Goal: Navigation & Orientation: Understand site structure

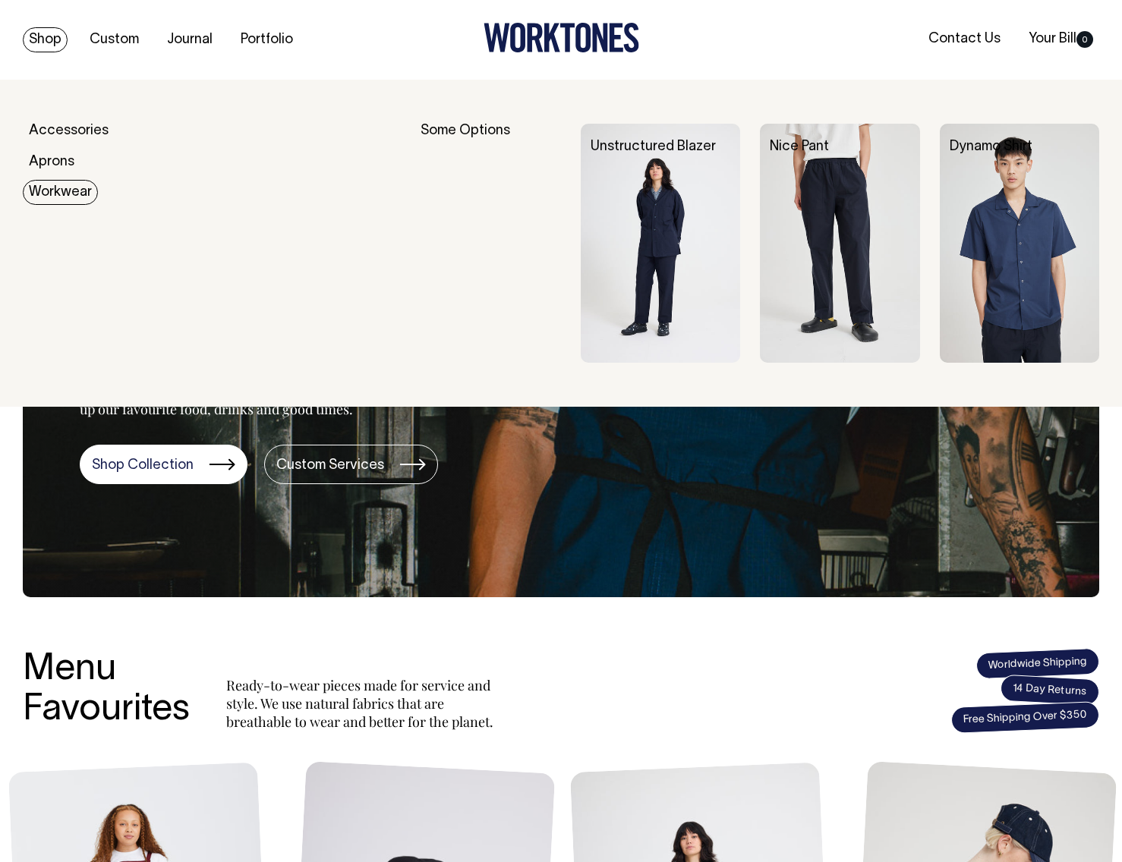
click at [74, 190] on link "Workwear" at bounding box center [60, 192] width 75 height 25
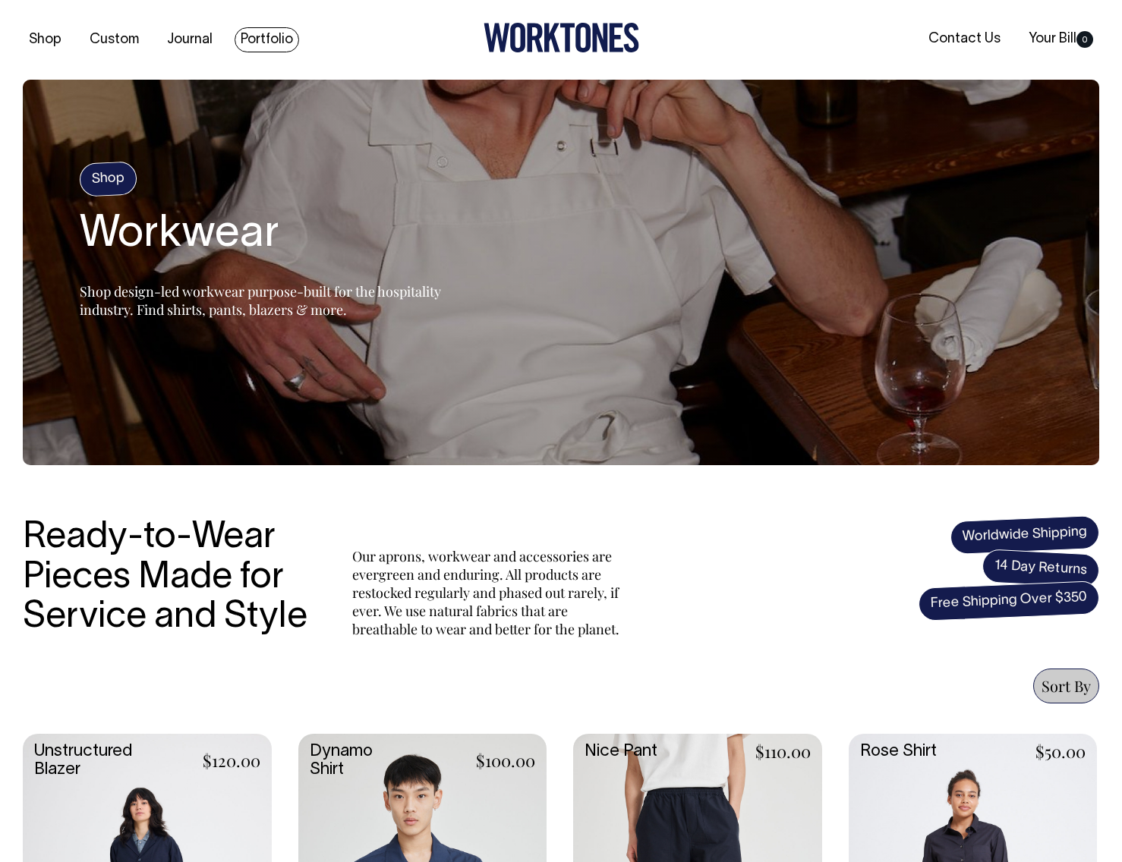
click at [265, 30] on link "Portfolio" at bounding box center [267, 39] width 65 height 25
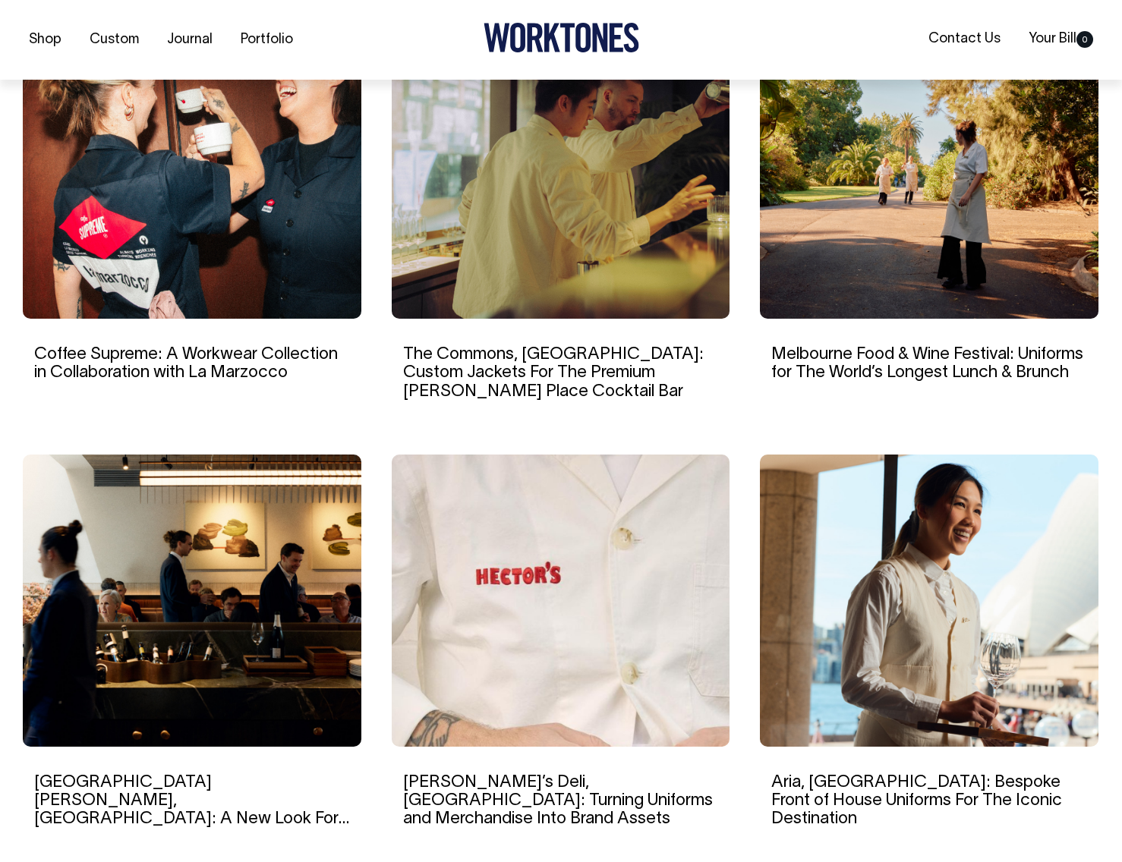
scroll to position [1058, 0]
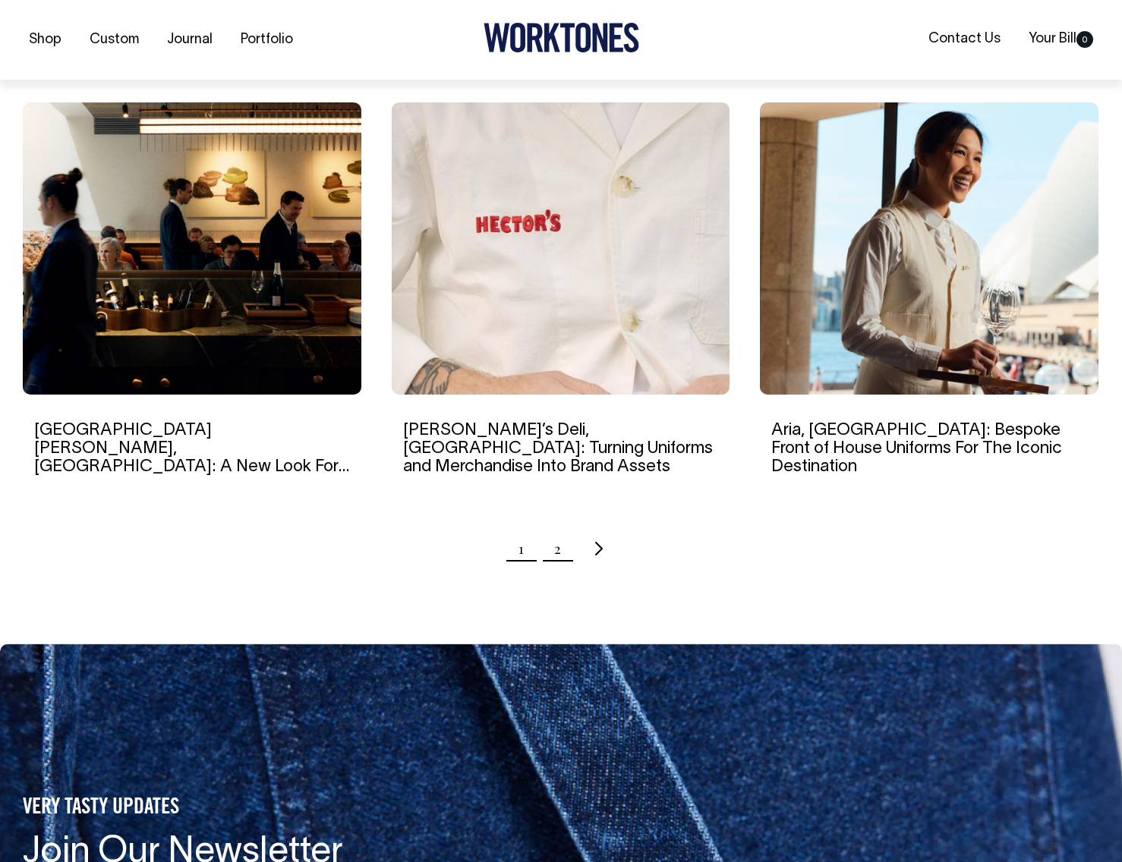
click at [555, 530] on link "2" at bounding box center [557, 549] width 7 height 38
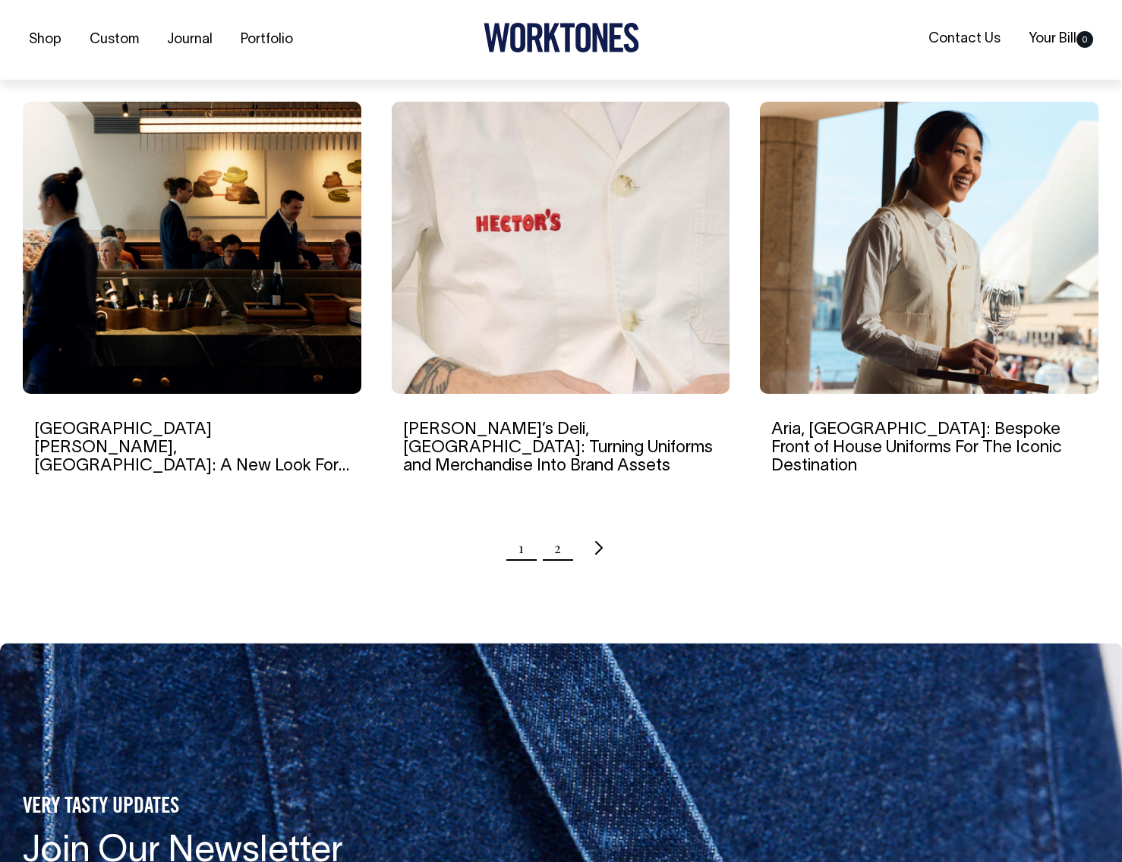
scroll to position [1411, 0]
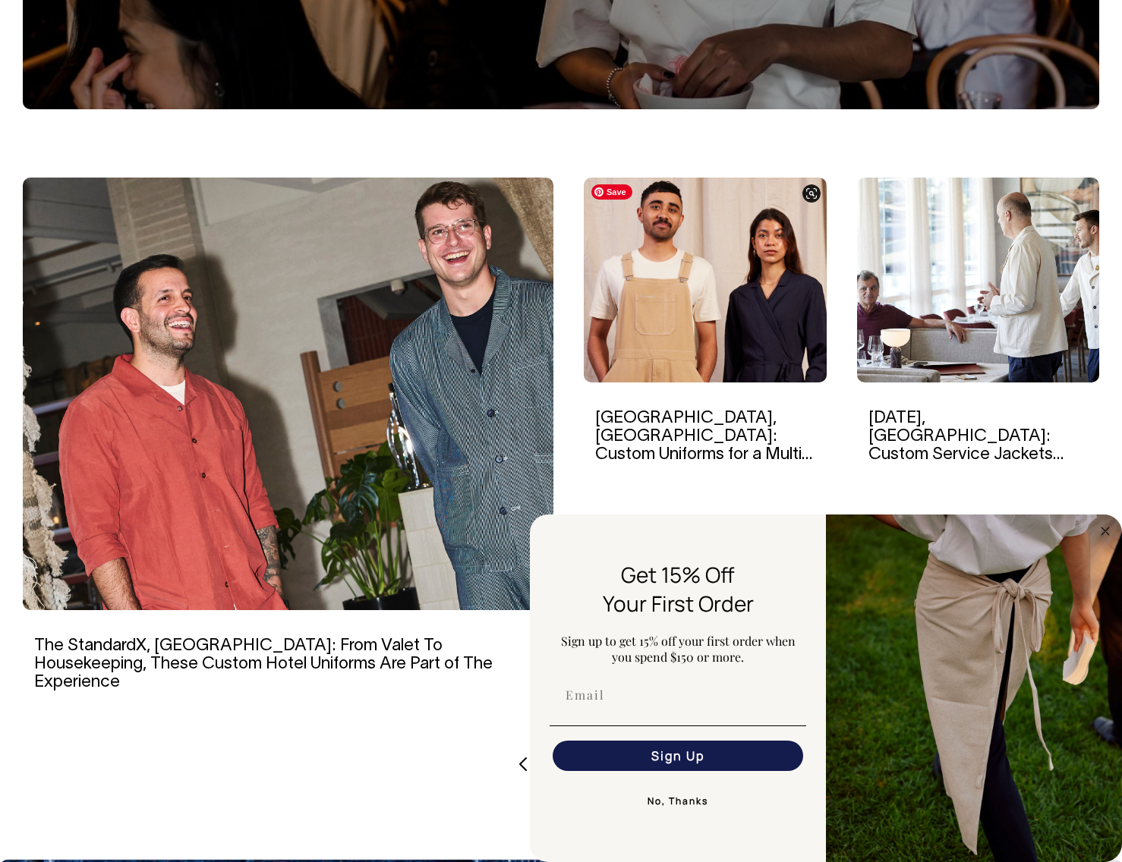
scroll to position [355, 0]
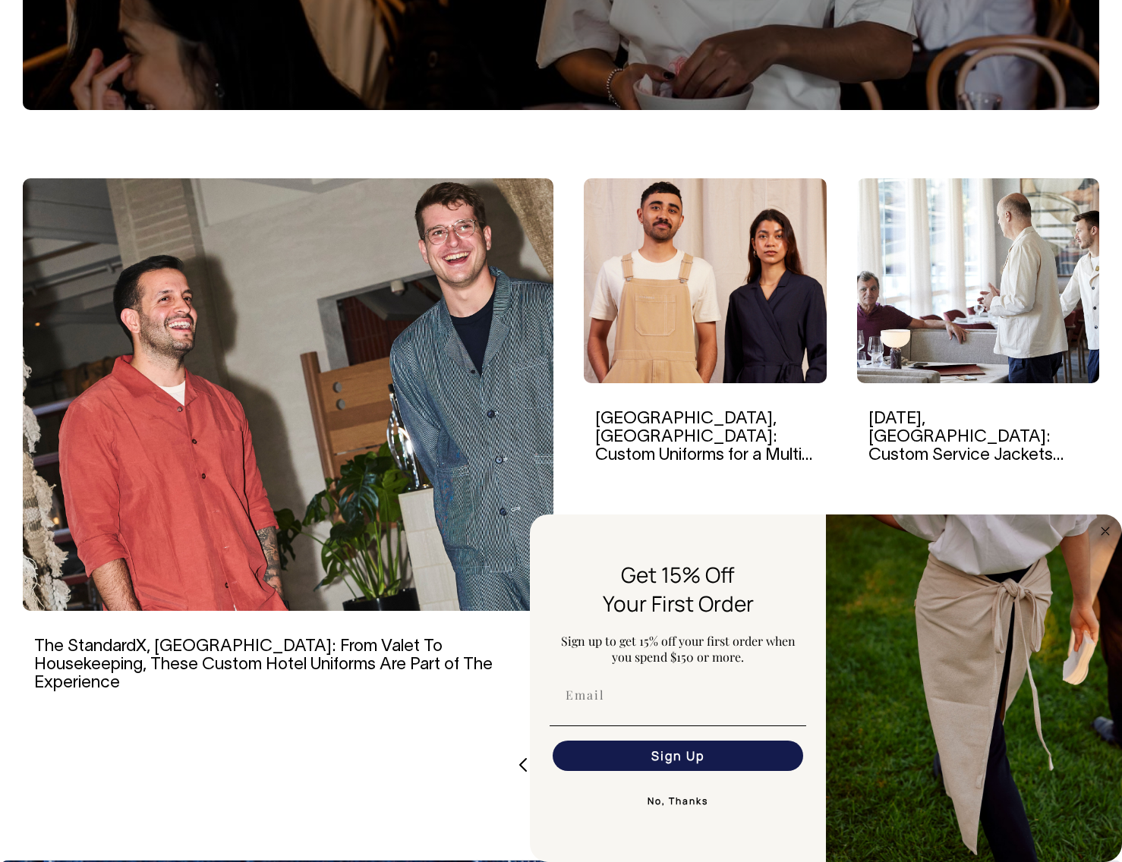
click at [671, 803] on button "No, Thanks" at bounding box center [678, 802] width 257 height 30
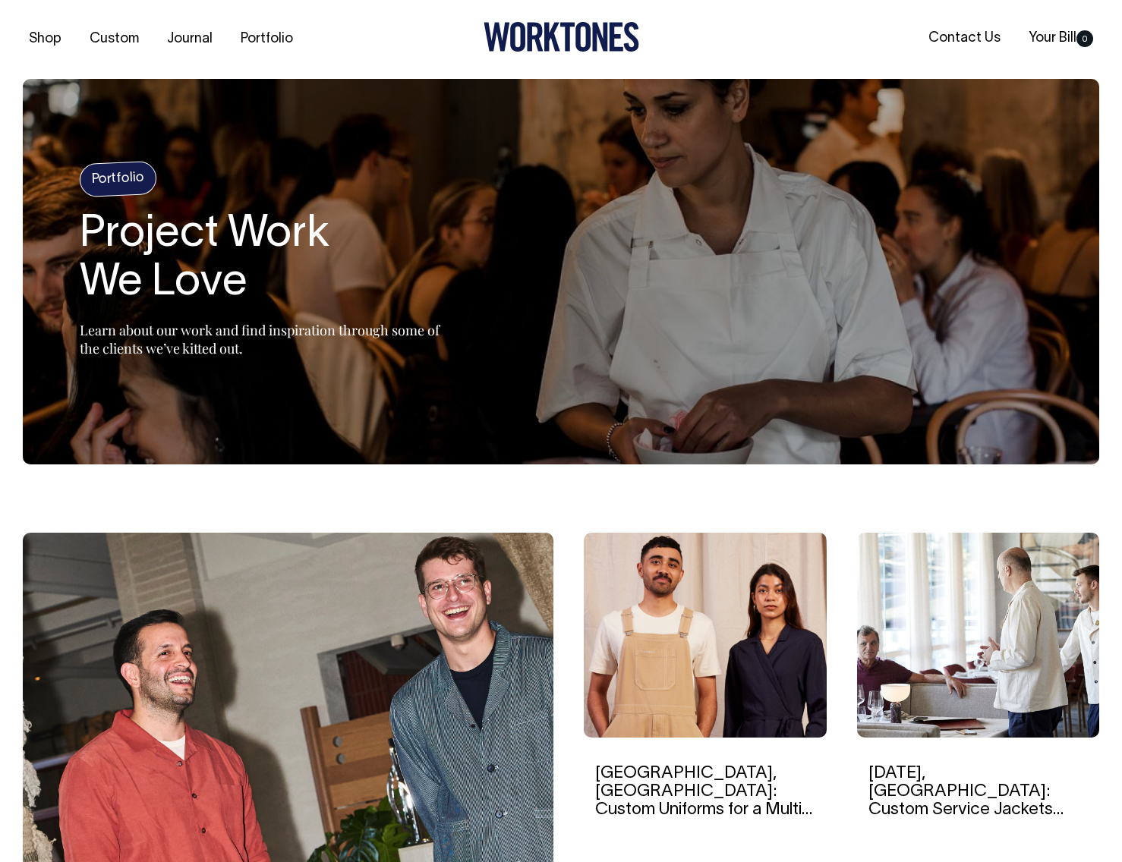
scroll to position [0, 0]
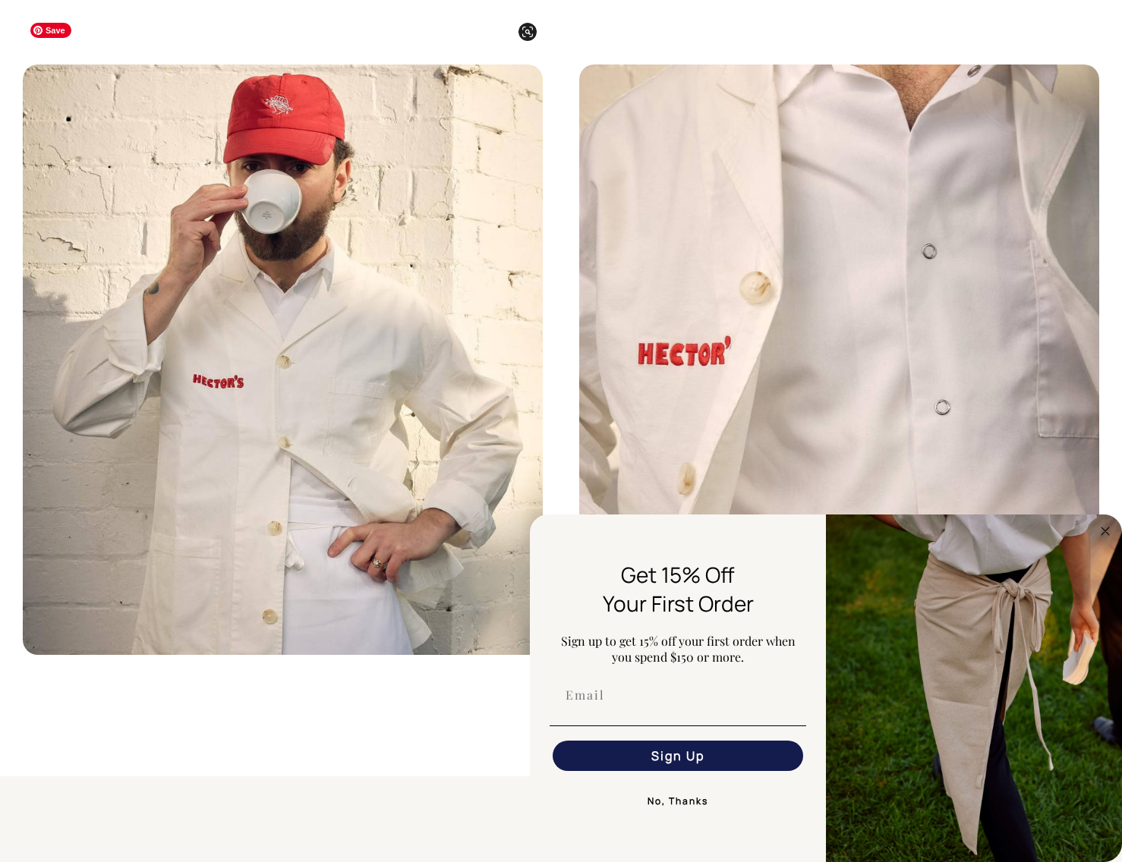
scroll to position [6044, 0]
